Goal: Task Accomplishment & Management: Complete application form

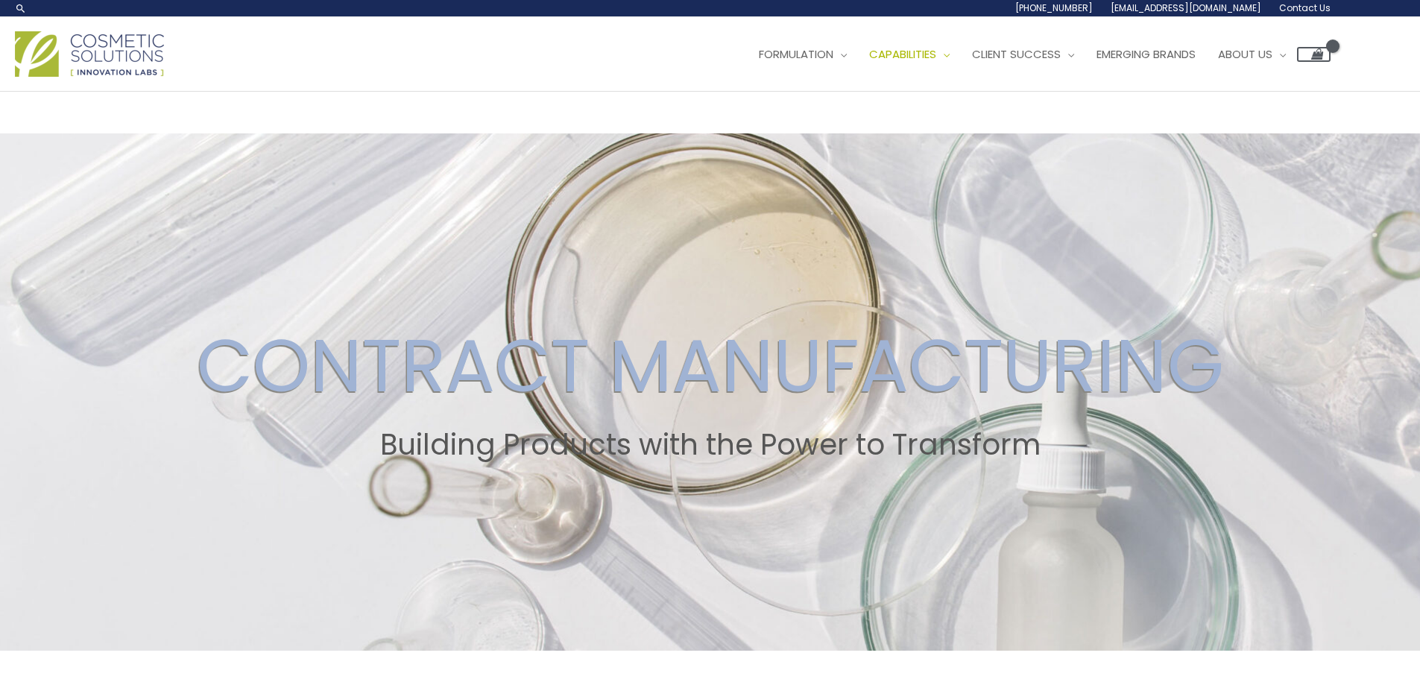
click at [1316, 4] on span "Contact Us" at bounding box center [1304, 7] width 51 height 13
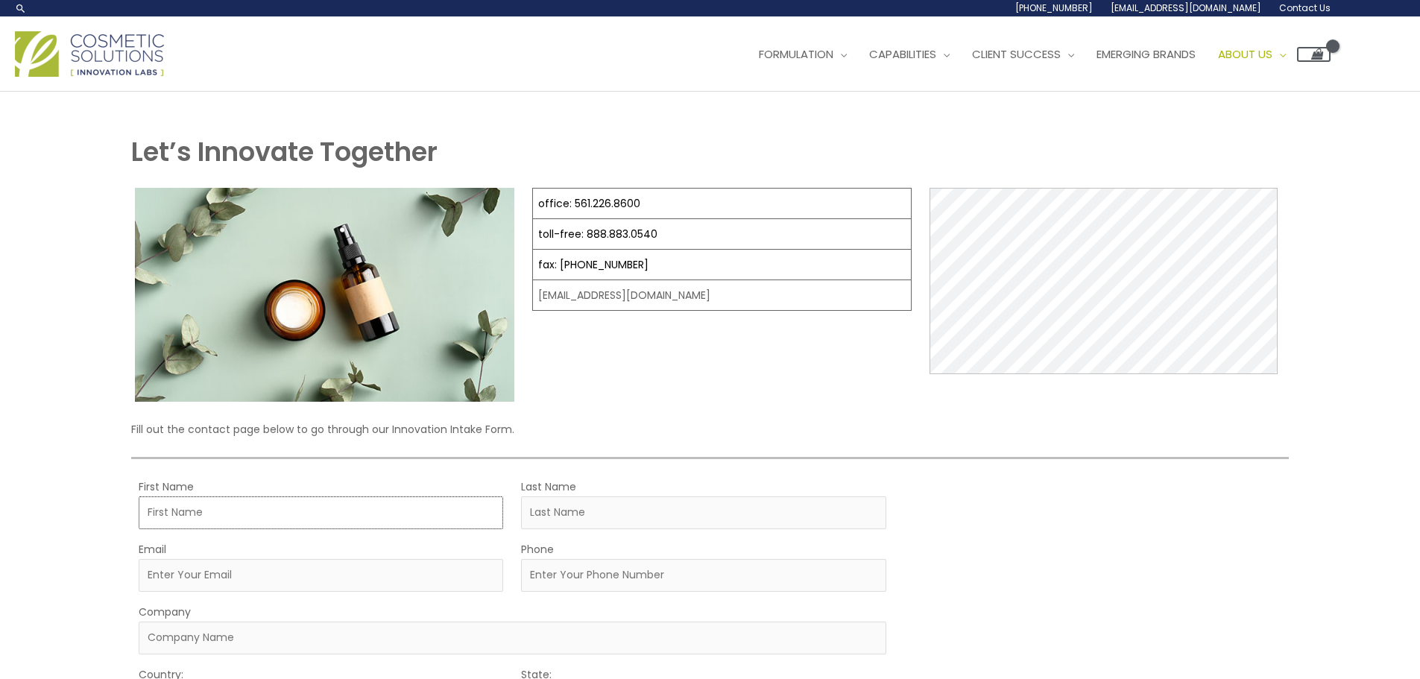
click at [250, 511] on input "First Name" at bounding box center [321, 512] width 364 height 33
type input "[PERSON_NAME]"
type input "[EMAIL_ADDRESS][DOMAIN_NAME]"
type input "4379818892"
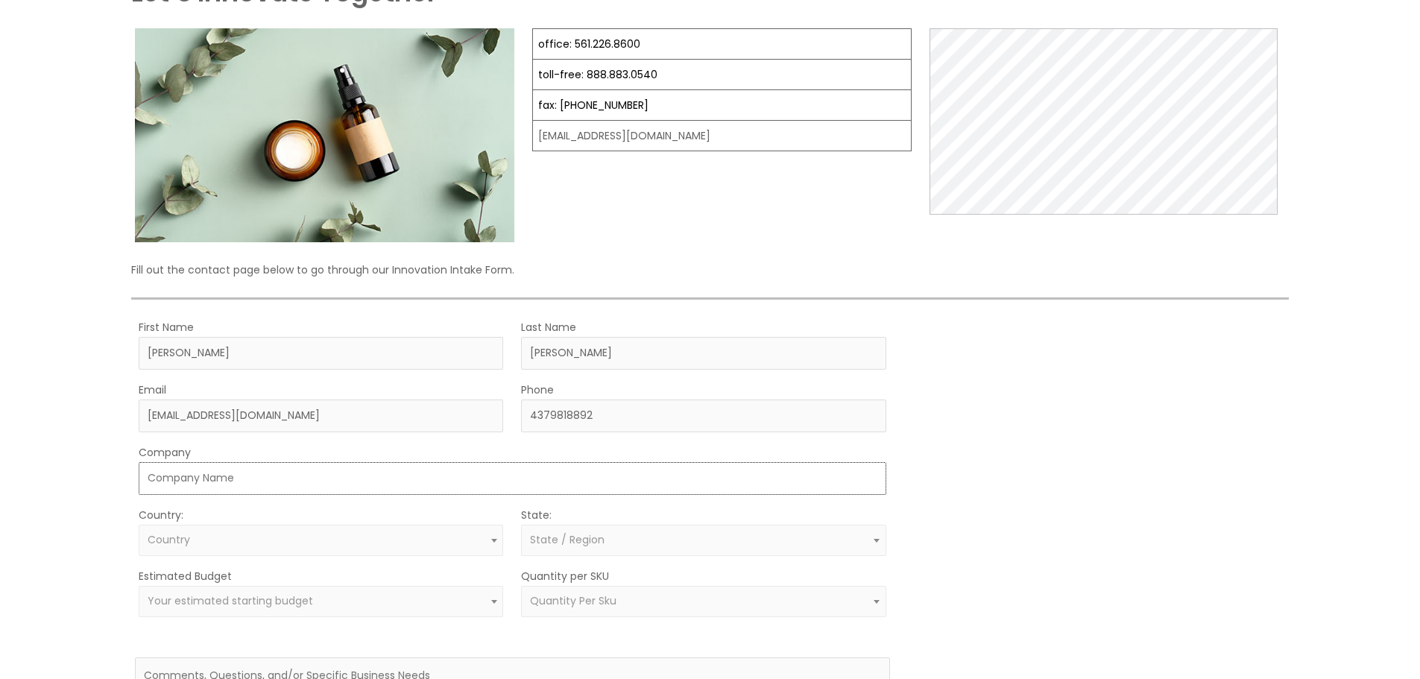
scroll to position [373, 0]
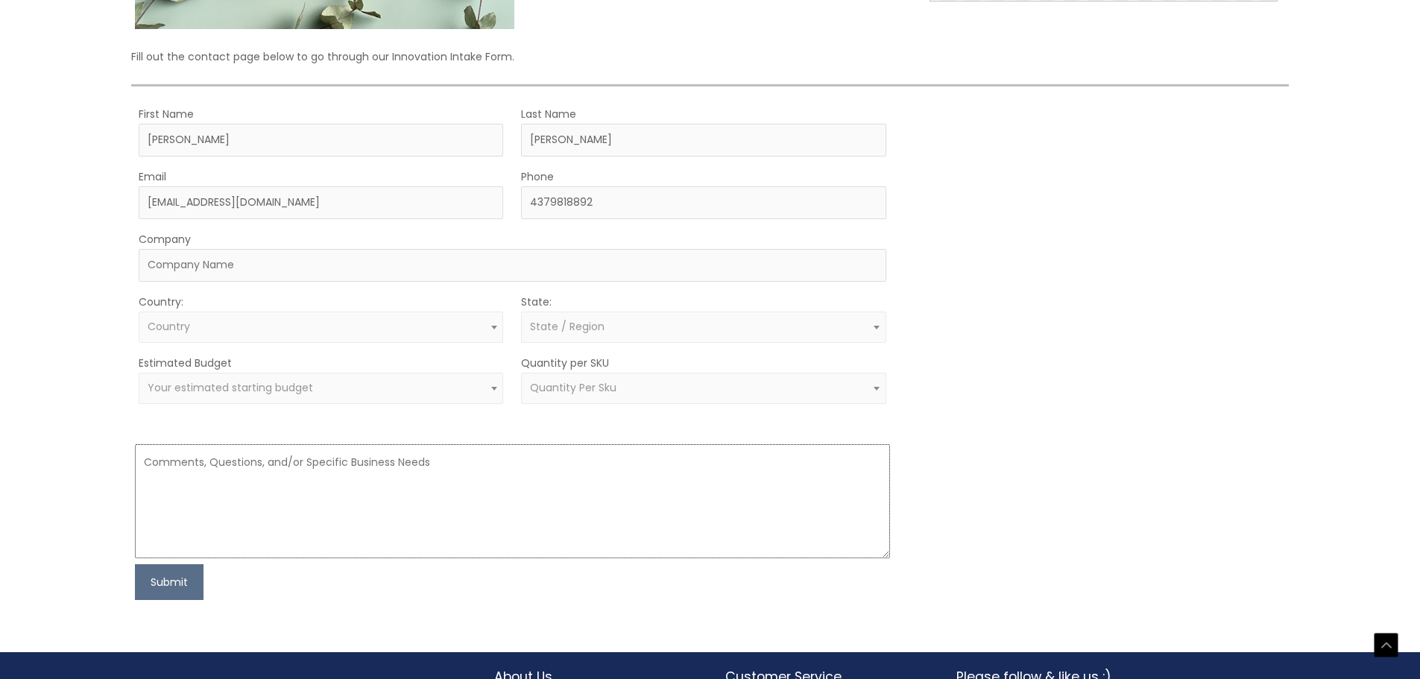
drag, startPoint x: 329, startPoint y: 464, endPoint x: 341, endPoint y: 461, distance: 12.1
click at [333, 463] on textarea at bounding box center [512, 501] width 754 height 114
paste textarea "Lorem , Ip dolo si Ametc, adi E’s doeiusmod t incididu utlabor et dol magnaaliq…"
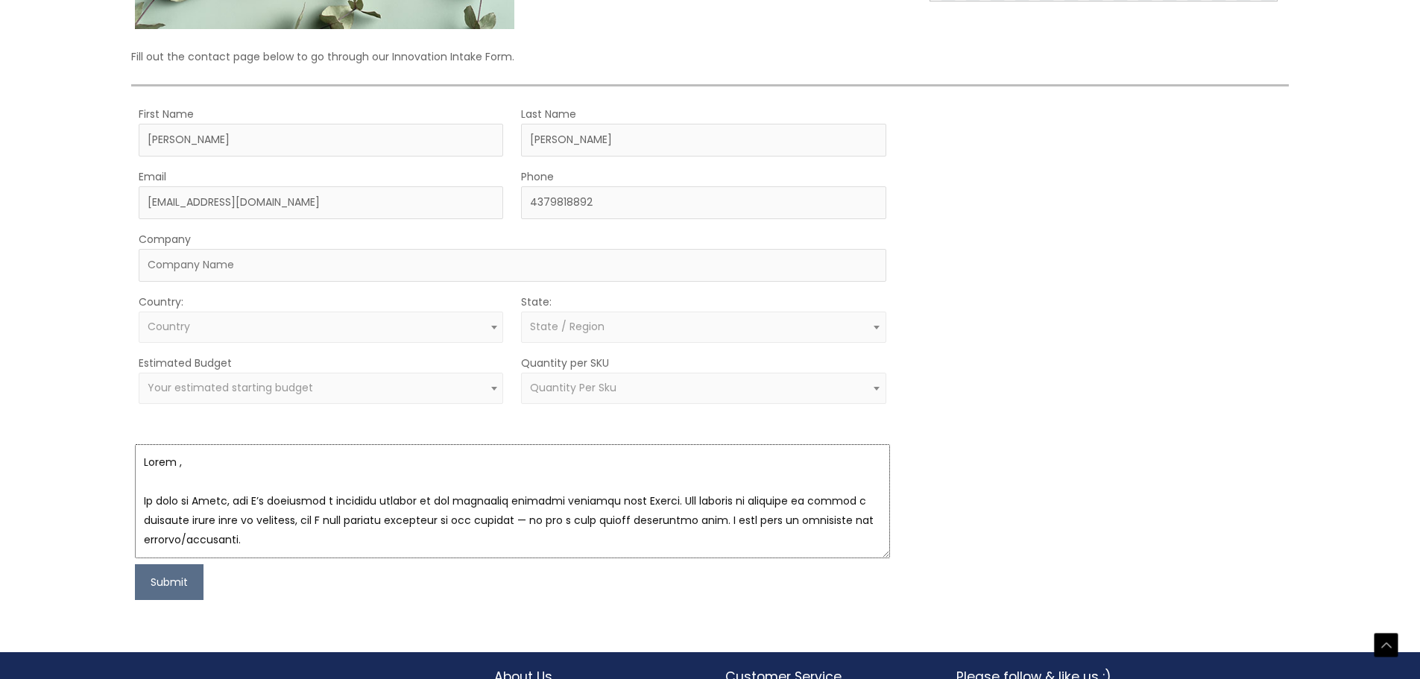
scroll to position [455, 0]
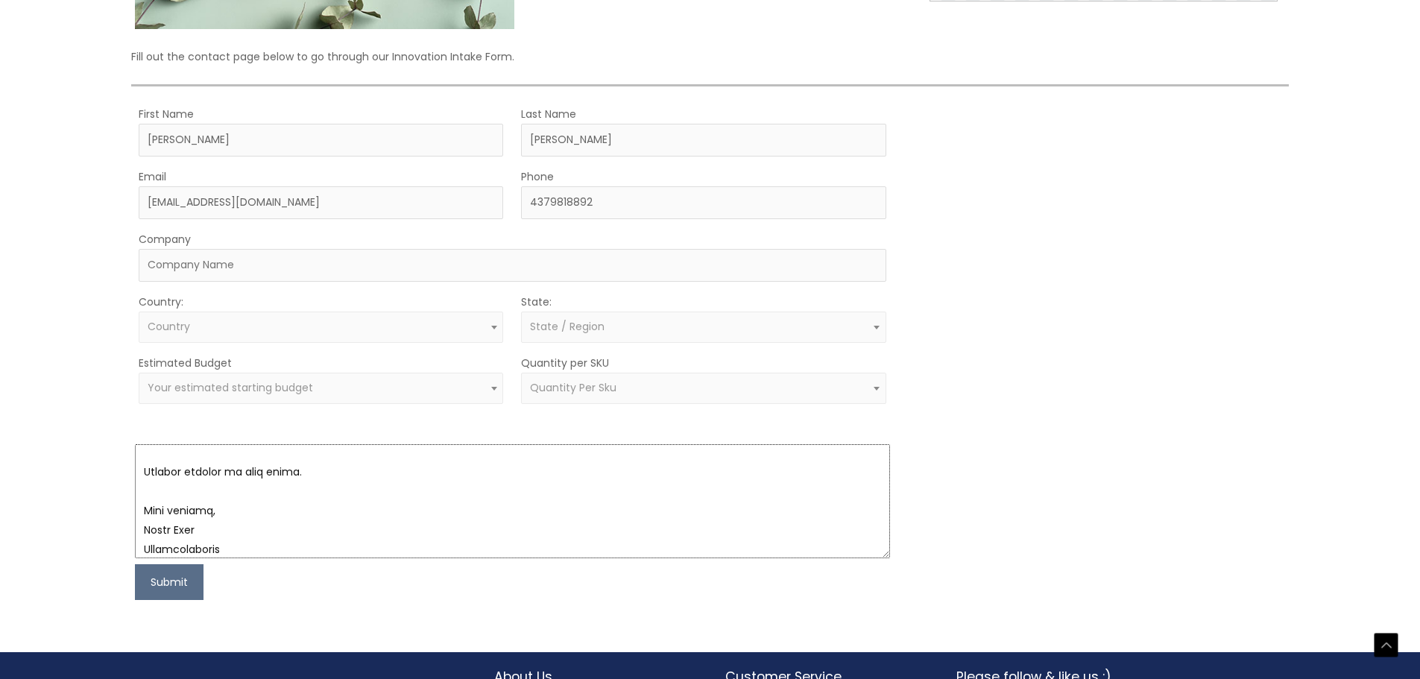
type textarea "Lorem , Ip dolo si Ametc, adi E’s doeiusmod t incididu utlabor et dol magnaaliq…"
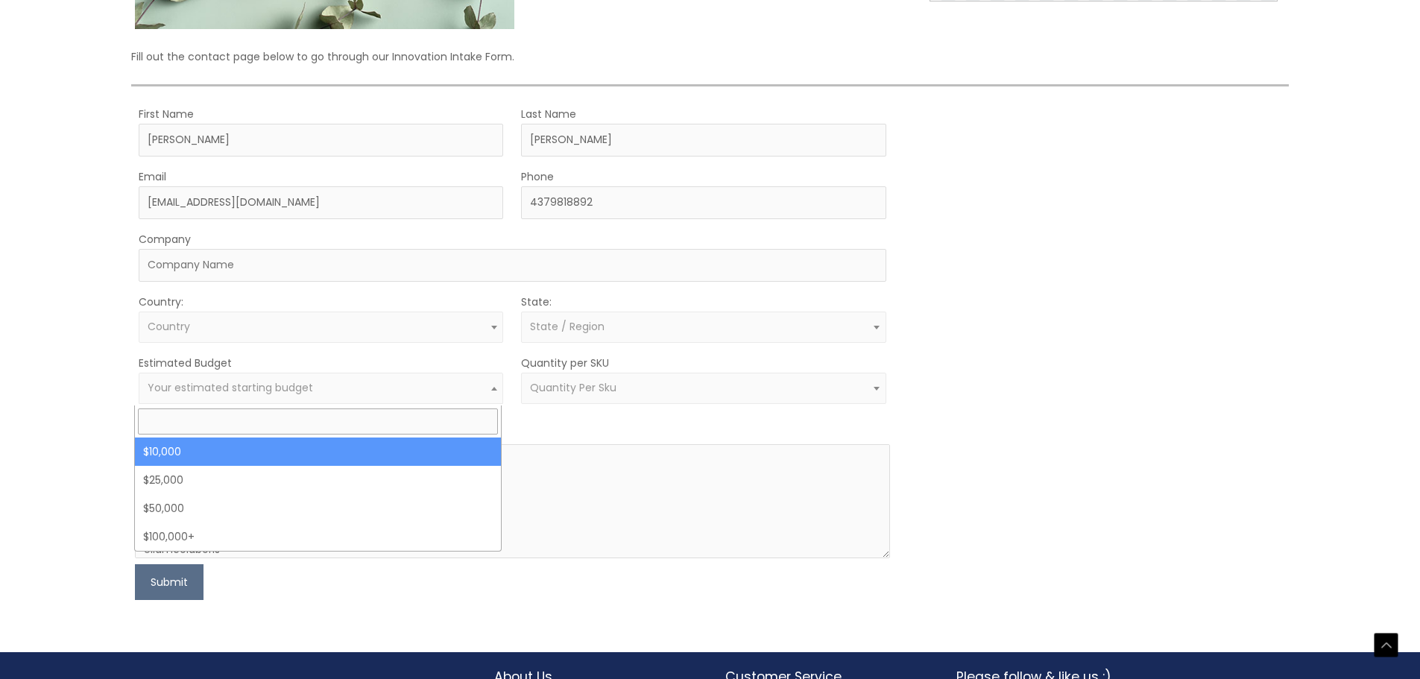
click at [285, 389] on span "Your estimated starting budget" at bounding box center [230, 387] width 165 height 15
drag, startPoint x: 262, startPoint y: 461, endPoint x: 518, endPoint y: 421, distance: 259.5
select select "10000"
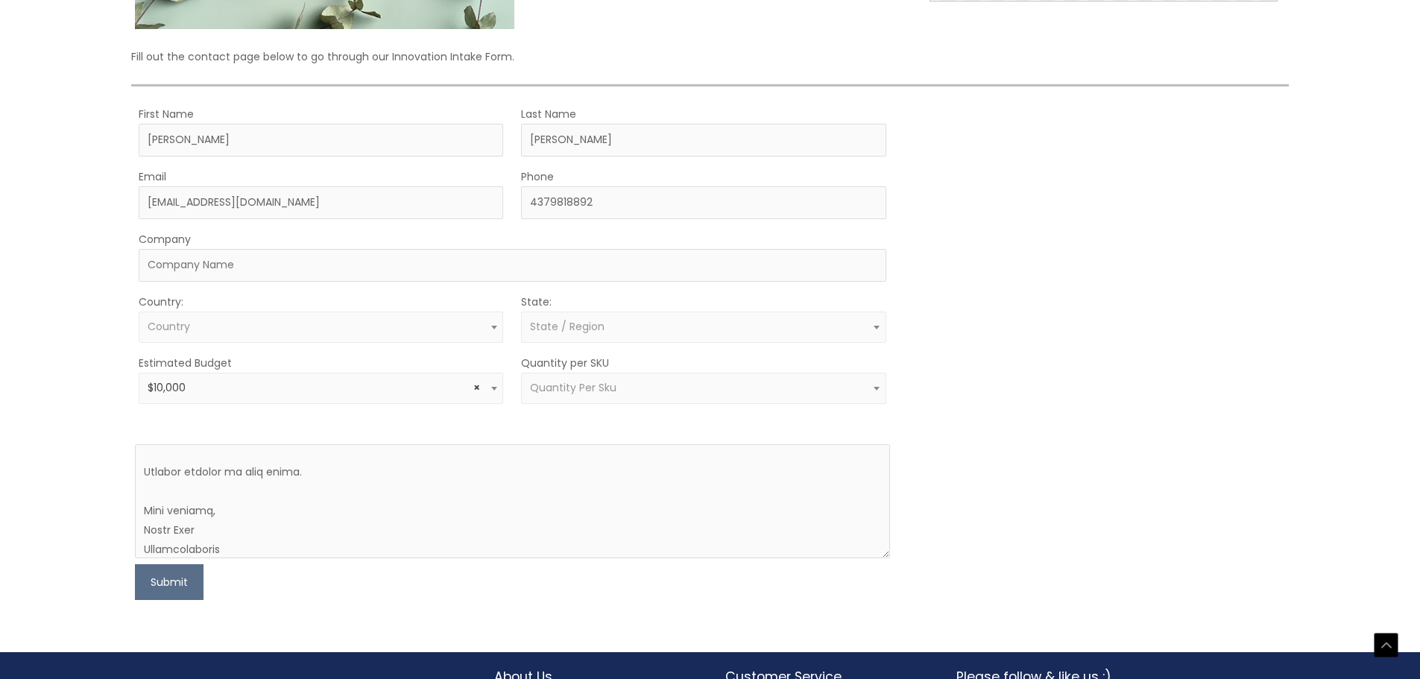
click at [575, 391] on span "Quantity Per Sku" at bounding box center [573, 387] width 86 height 15
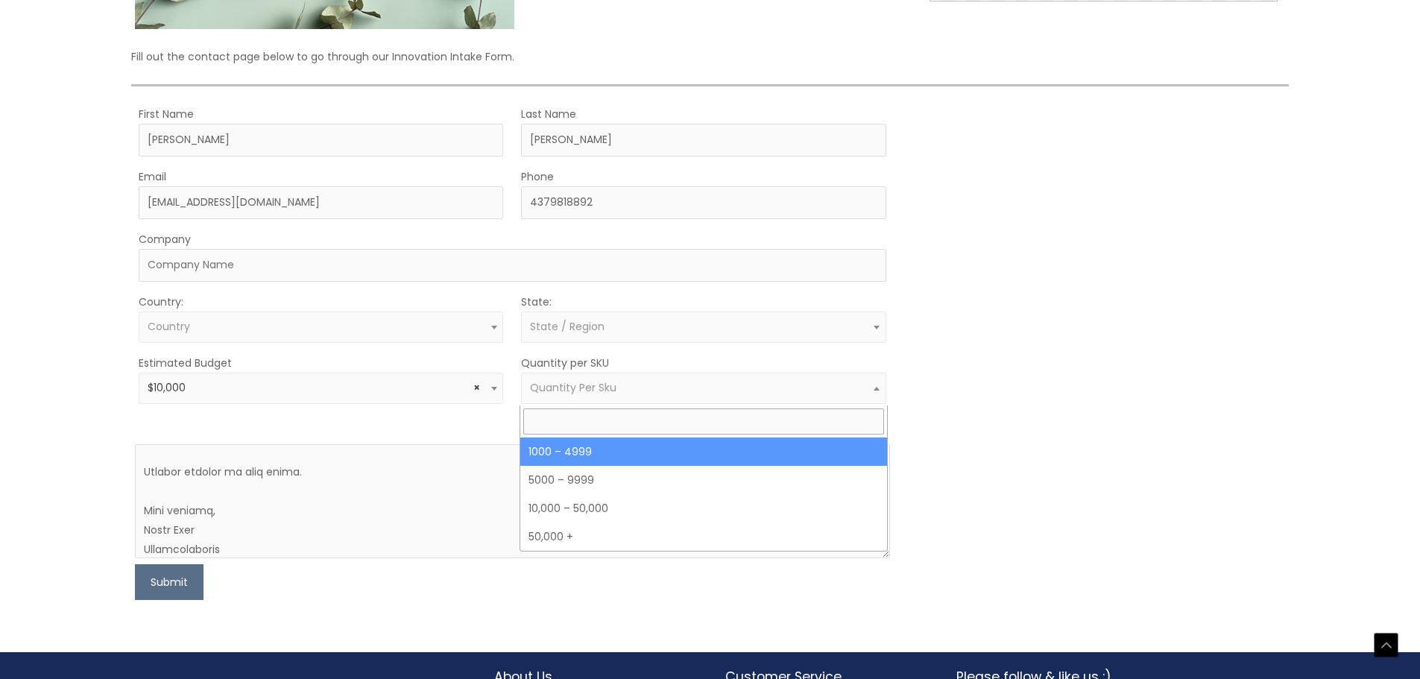
select select "10"
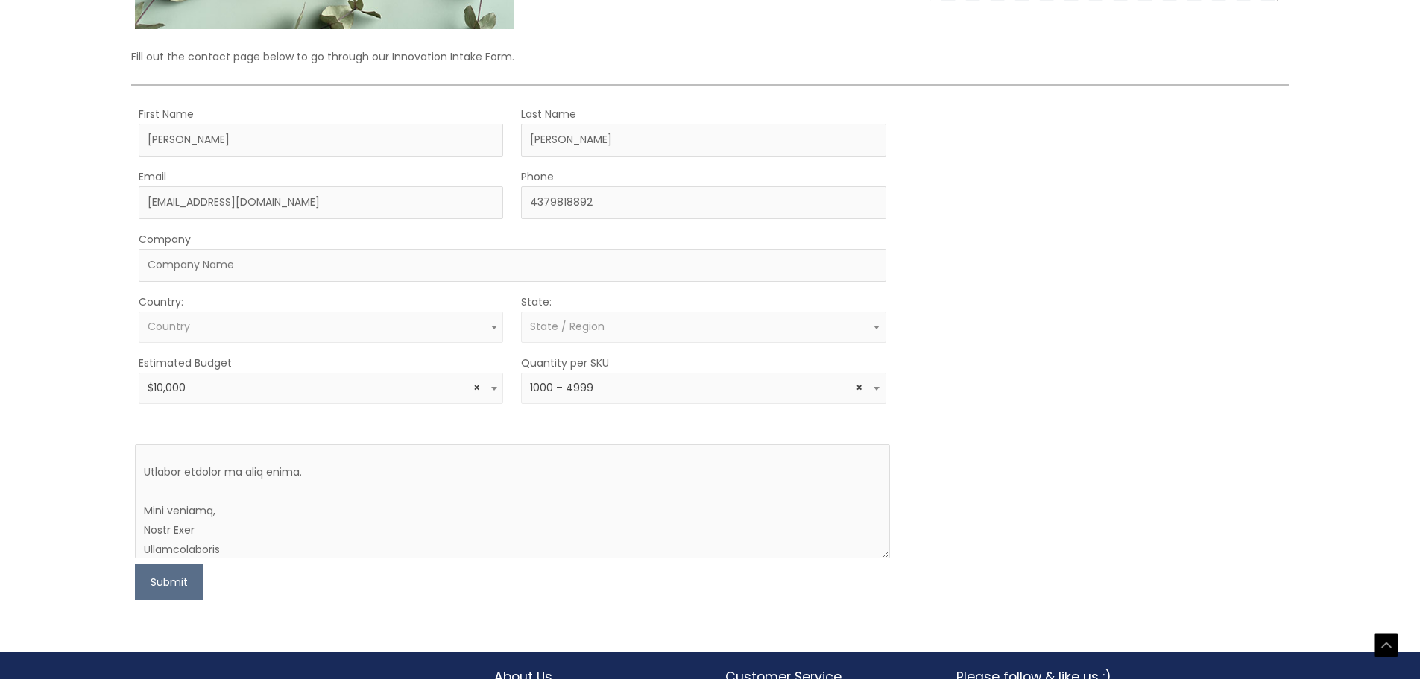
click at [250, 345] on form "First Name [PERSON_NAME] Last Name [PERSON_NAME] Email [EMAIL_ADDRESS][DOMAIN_N…" at bounding box center [512, 352] width 754 height 496
click at [253, 339] on span "Country" at bounding box center [321, 327] width 364 height 31
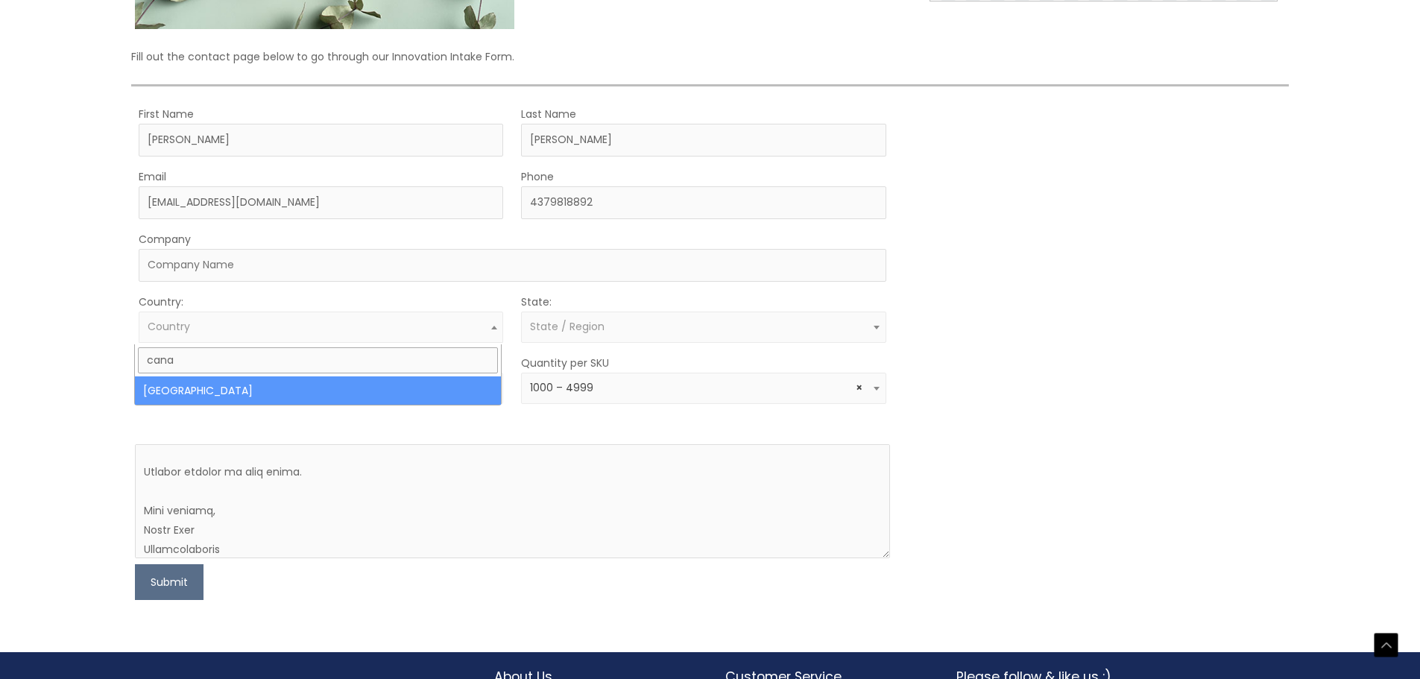
type input "cana"
select select "[GEOGRAPHIC_DATA]"
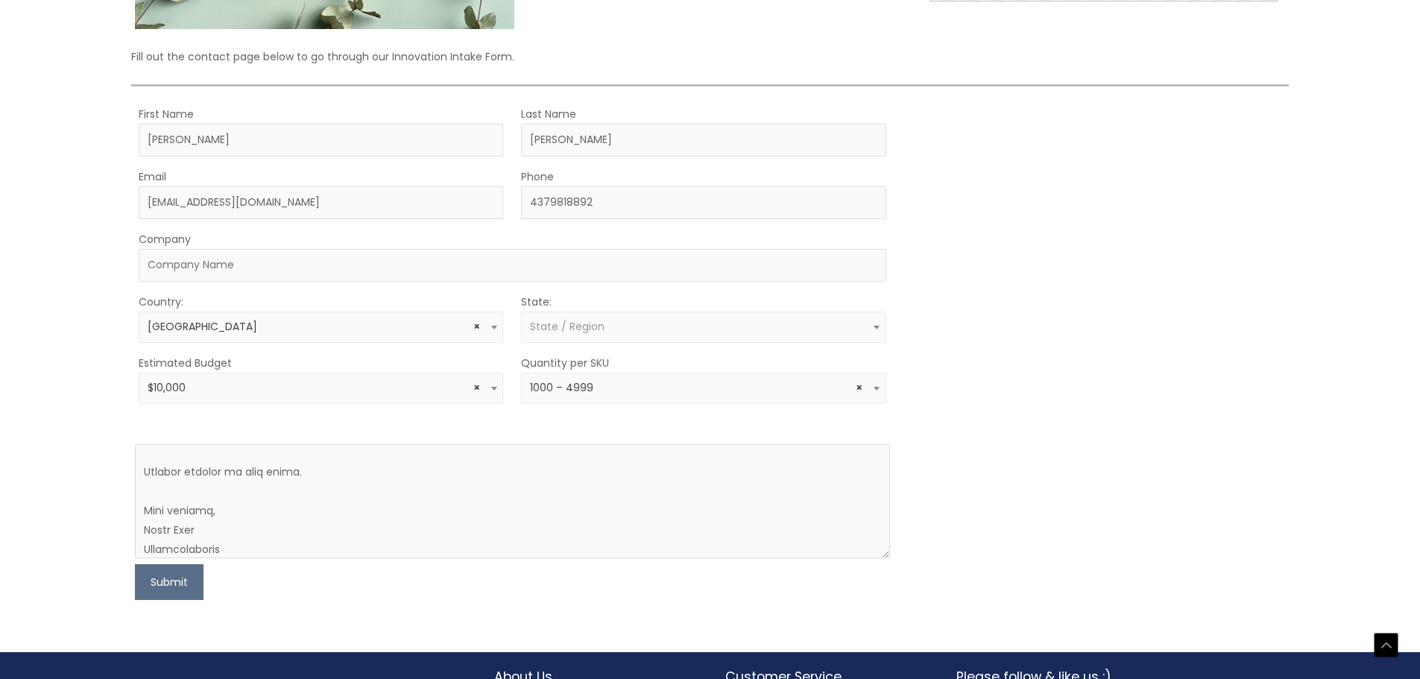
click at [558, 323] on span "State / Region" at bounding box center [567, 326] width 75 height 15
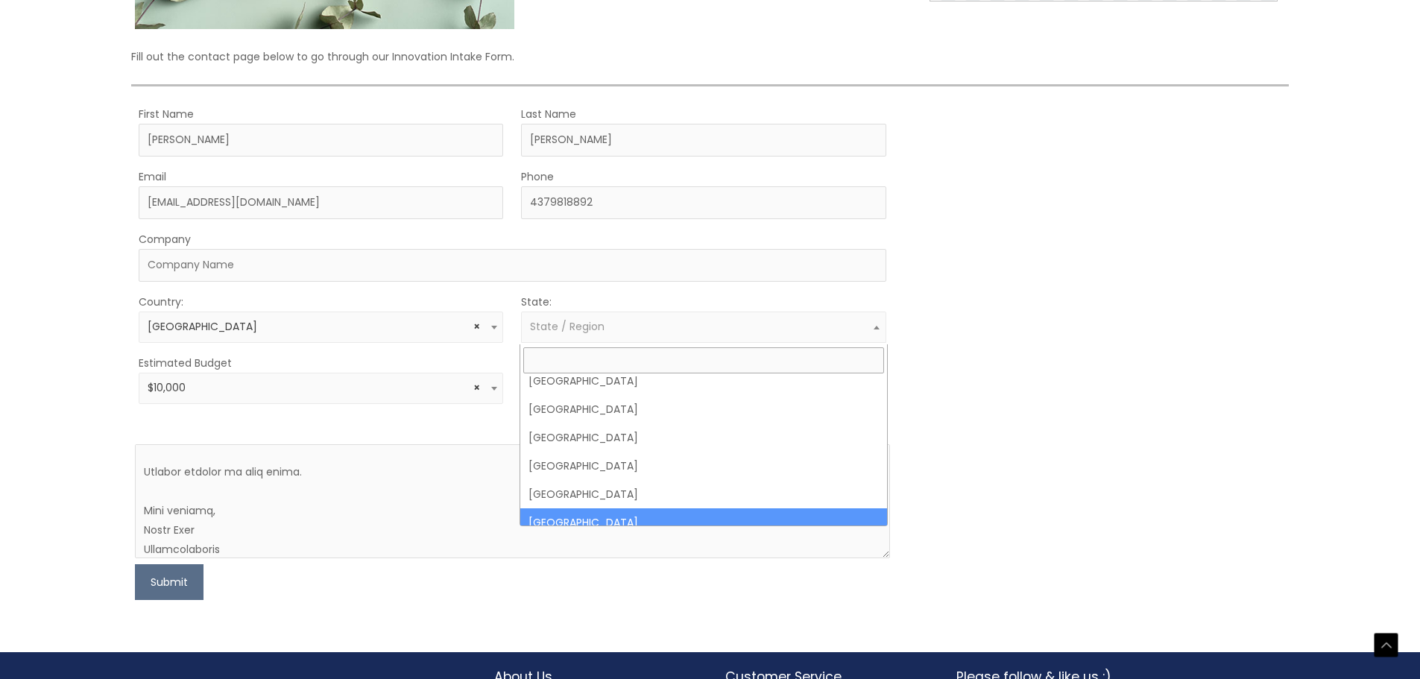
scroll to position [149, 0]
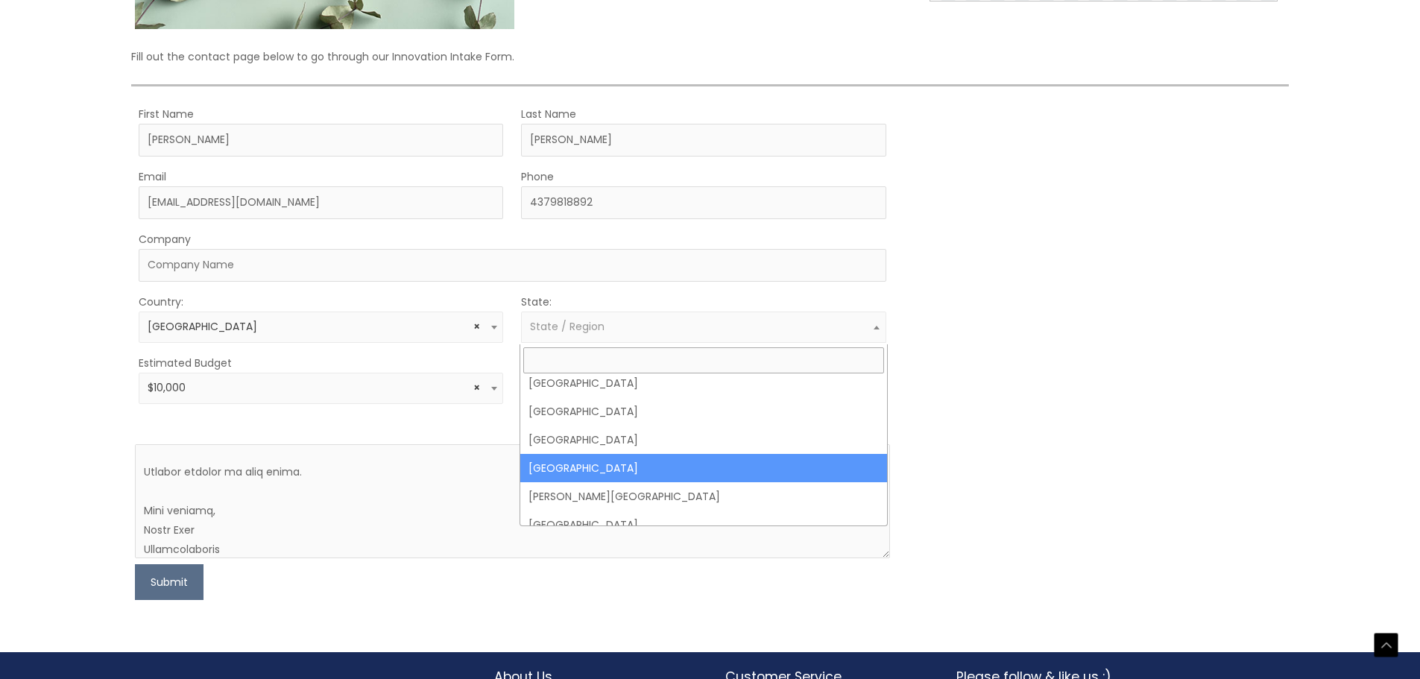
select select "[GEOGRAPHIC_DATA]"
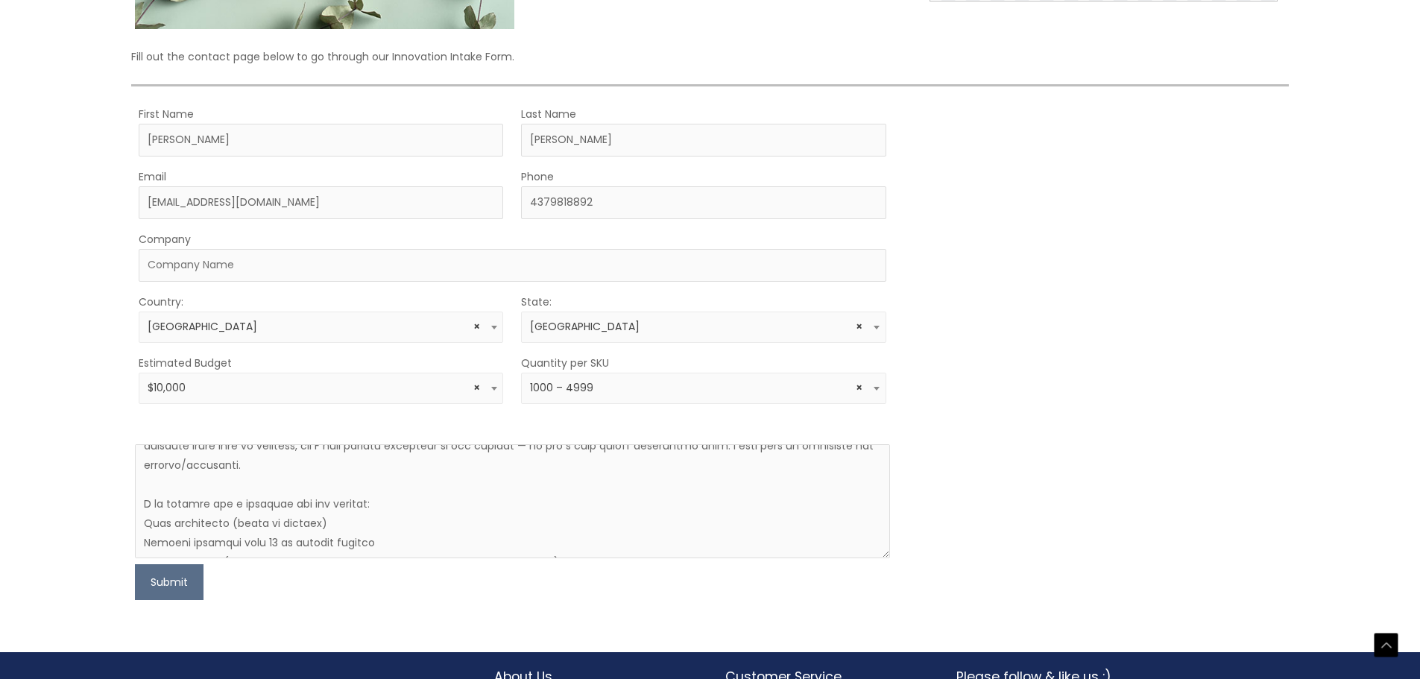
scroll to position [0, 0]
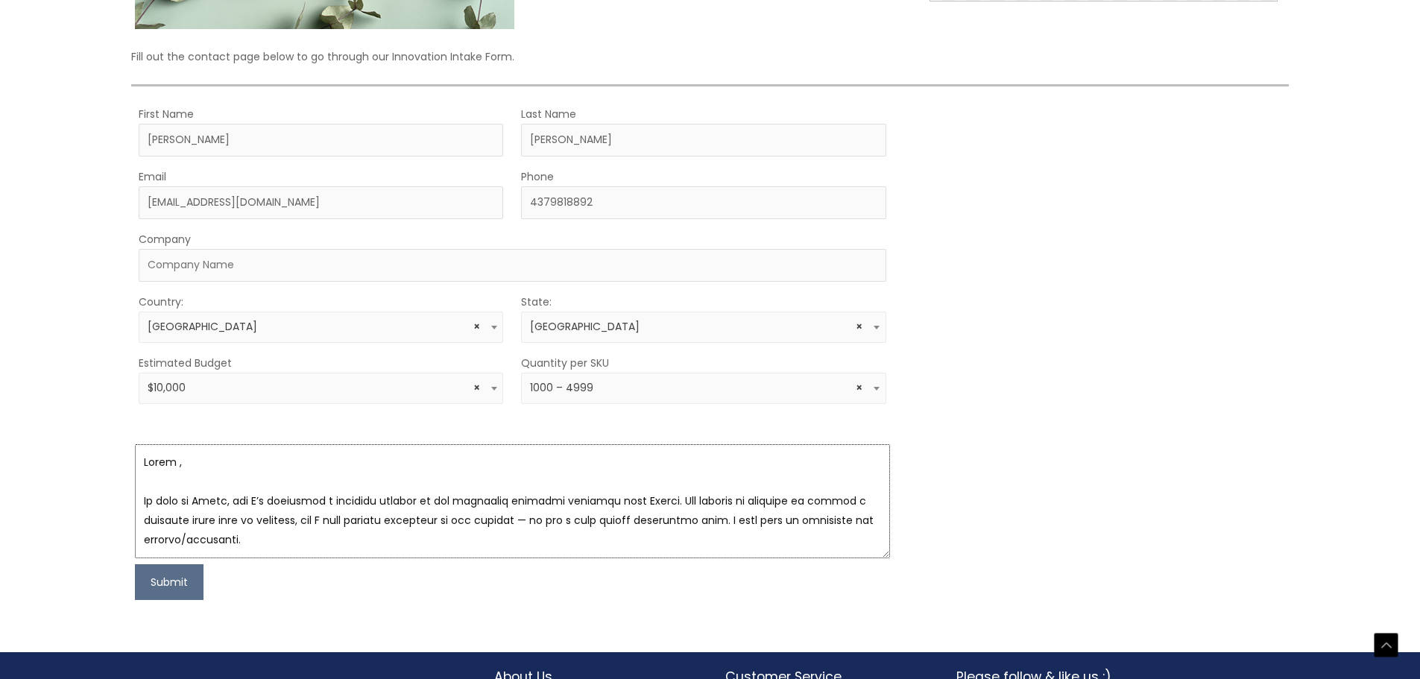
drag, startPoint x: 167, startPoint y: 464, endPoint x: 184, endPoint y: 463, distance: 17.2
click at [168, 464] on textarea at bounding box center [512, 501] width 754 height 114
click at [183, 470] on textarea at bounding box center [512, 501] width 754 height 114
click at [202, 463] on textarea at bounding box center [512, 501] width 754 height 114
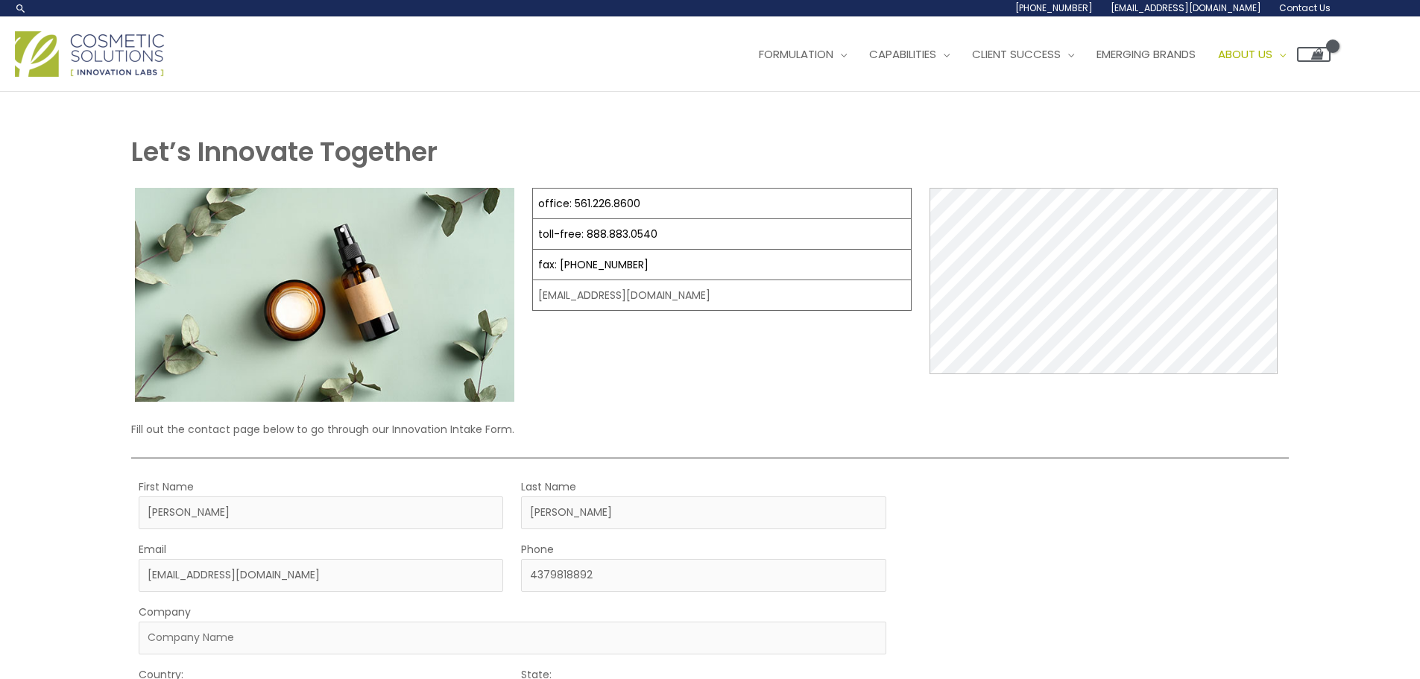
scroll to position [484, 0]
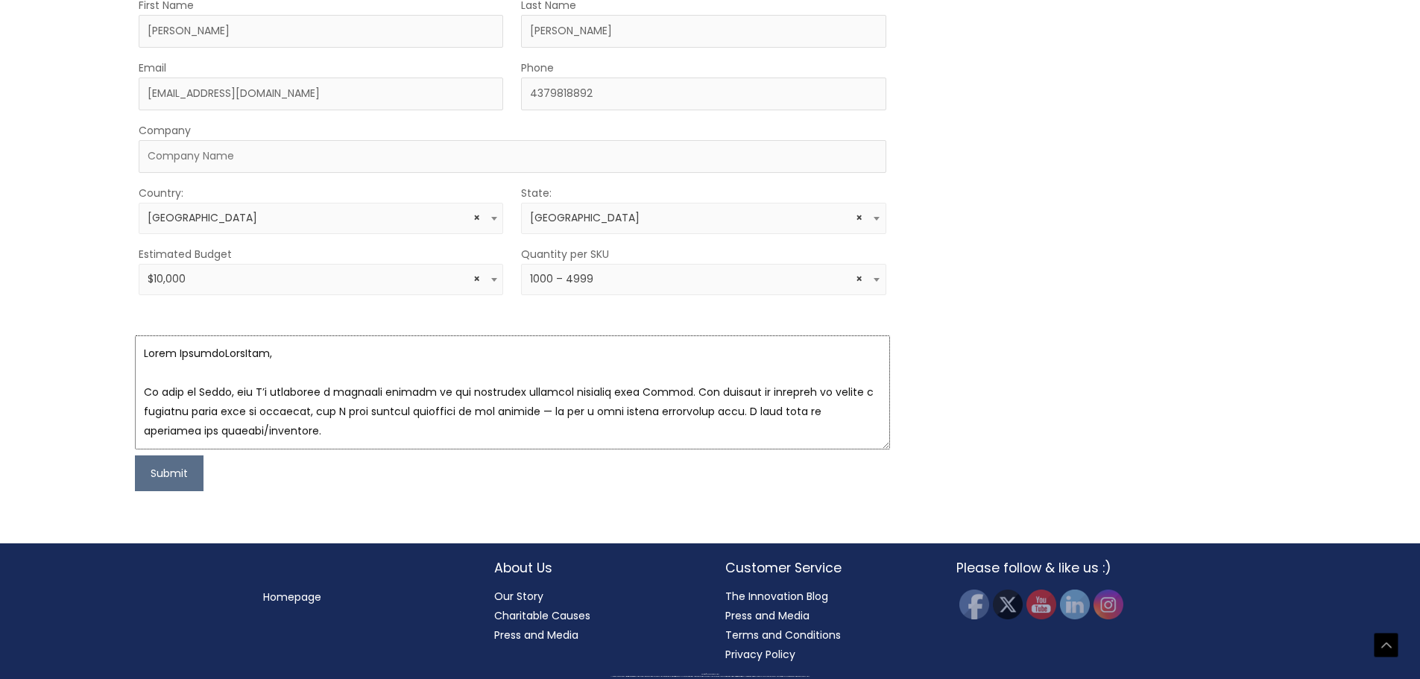
drag, startPoint x: 170, startPoint y: 348, endPoint x: 250, endPoint y: 353, distance: 80.6
click at [250, 353] on textarea at bounding box center [512, 392] width 754 height 114
type textarea "Lorem Ipsumdol Sitametco, Ad elit se Doeiu, tem I’u laboreetd m aliquaen admini…"
click at [164, 471] on button "Submit" at bounding box center [169, 473] width 69 height 36
click at [294, 157] on input "Company" at bounding box center [512, 156] width 747 height 33
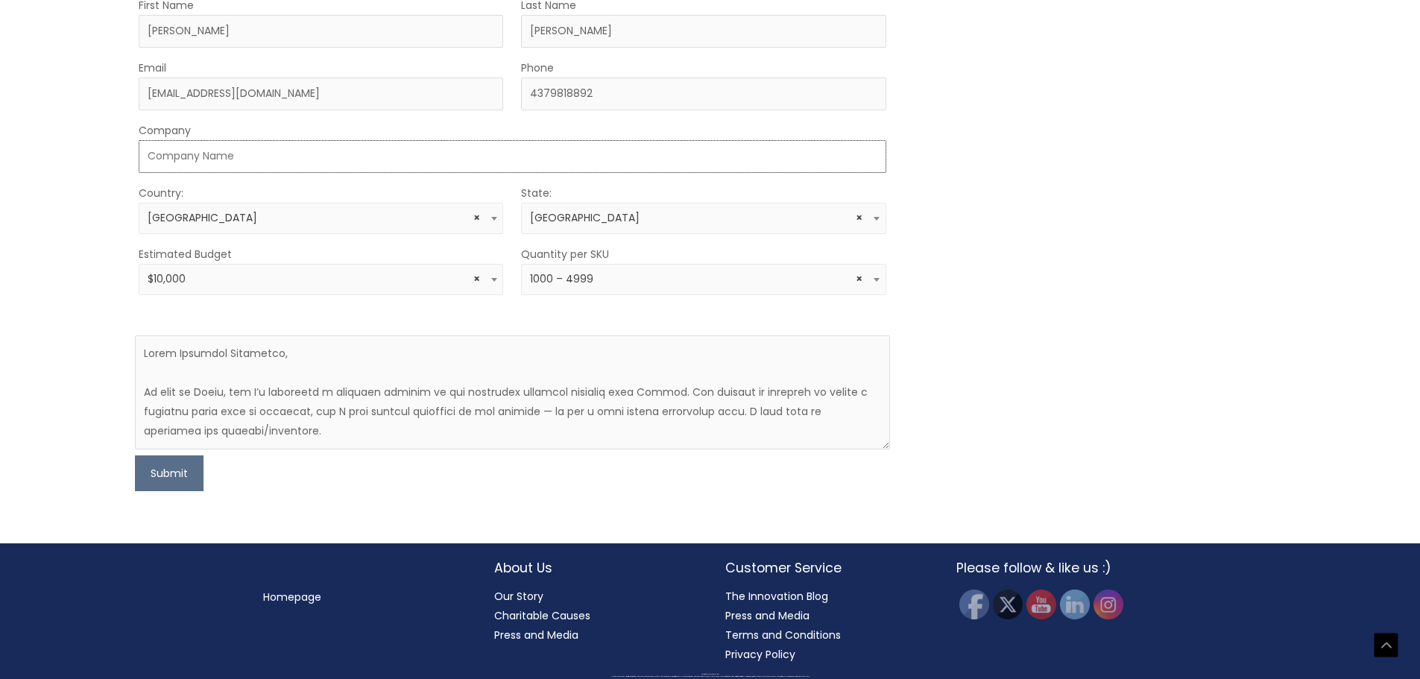
type input "Freshlifegoods"
click at [161, 474] on button "Submit" at bounding box center [169, 473] width 69 height 36
